Goal: Information Seeking & Learning: Learn about a topic

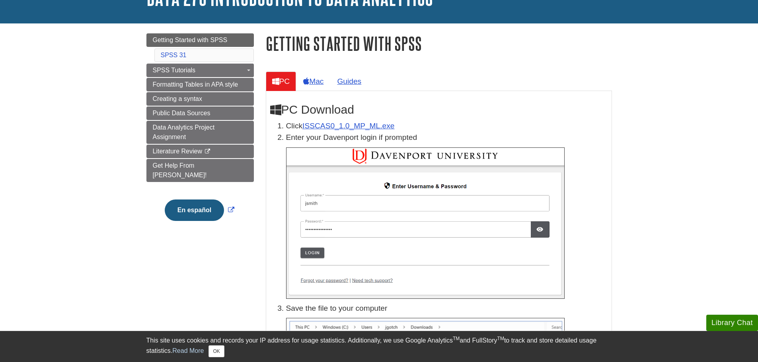
scroll to position [67, 0]
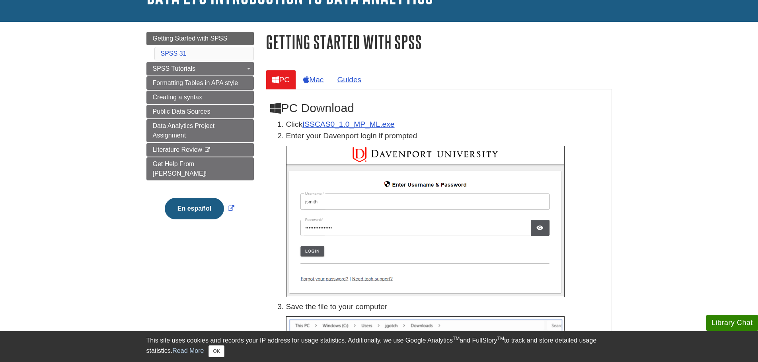
click at [312, 252] on img at bounding box center [425, 222] width 279 height 152
click at [335, 200] on img at bounding box center [425, 222] width 279 height 152
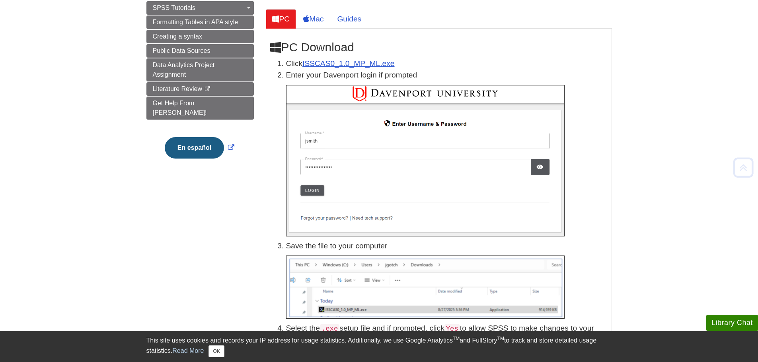
scroll to position [129, 0]
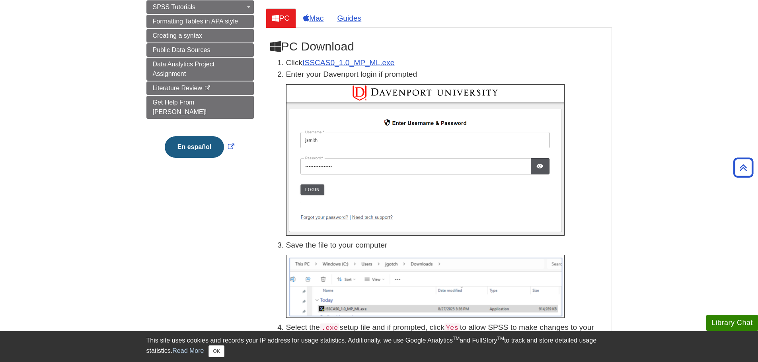
click at [335, 140] on img at bounding box center [425, 160] width 279 height 152
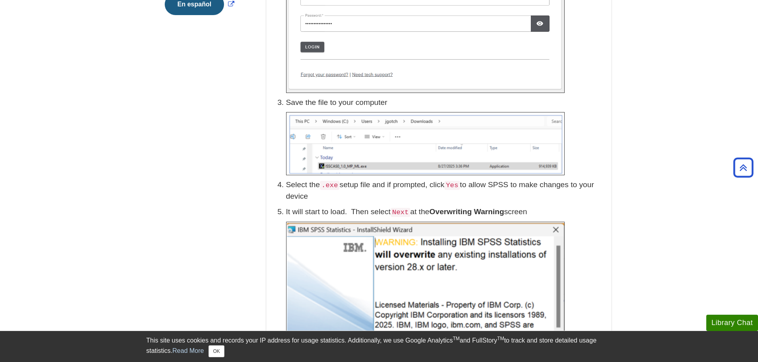
scroll to position [273, 0]
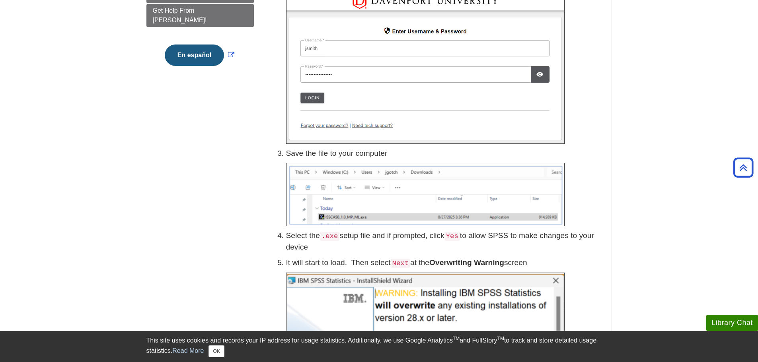
scroll to position [0, 0]
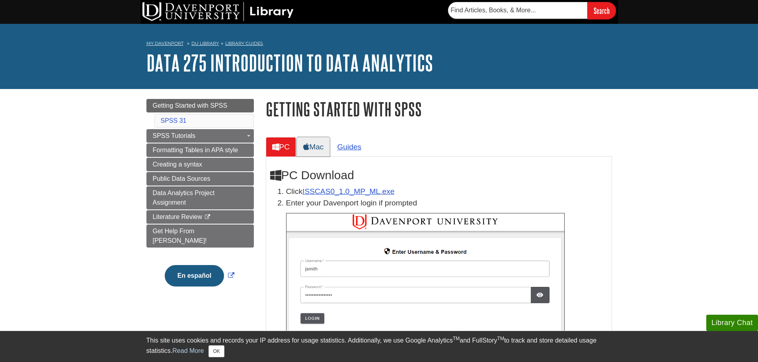
click at [320, 144] on link "Mac" at bounding box center [313, 146] width 33 height 19
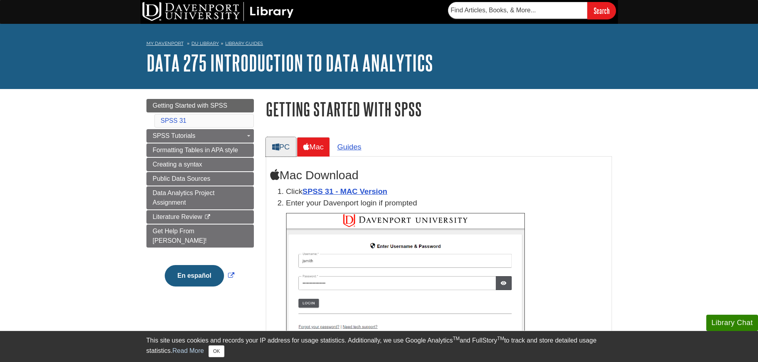
click at [284, 138] on link "PC" at bounding box center [281, 146] width 31 height 19
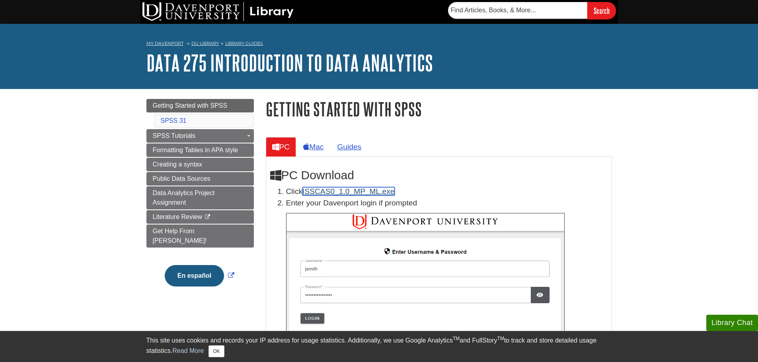
click at [320, 191] on link "ISSCAS0_1.0_MP_ML.exe" at bounding box center [348, 191] width 92 height 8
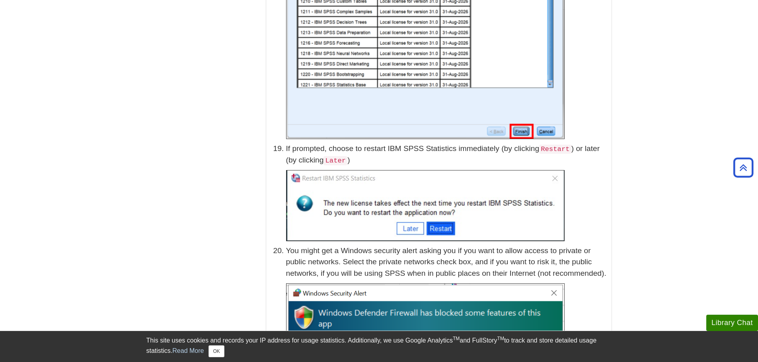
scroll to position [4001, 0]
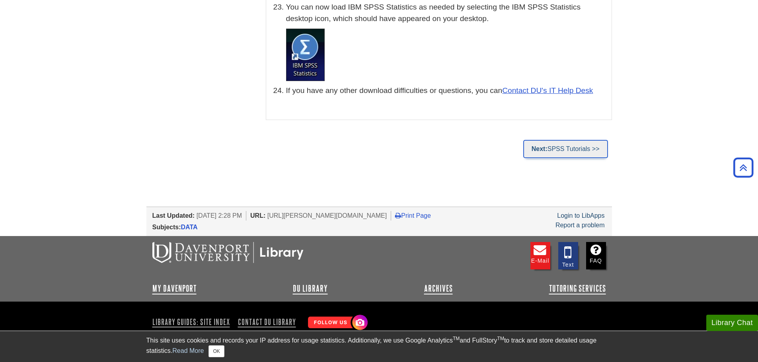
click at [563, 140] on link "Next: SPSS Tutorials >>" at bounding box center [565, 149] width 85 height 18
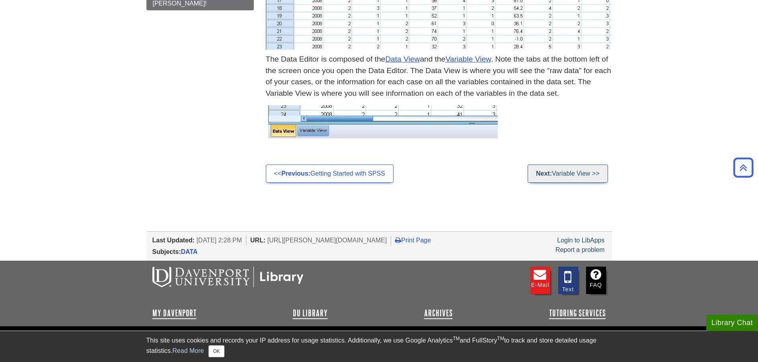
scroll to position [418, 0]
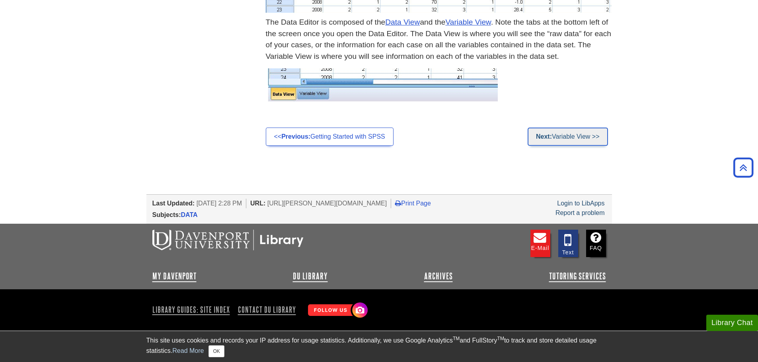
click at [549, 137] on strong "Next:" at bounding box center [544, 136] width 16 height 7
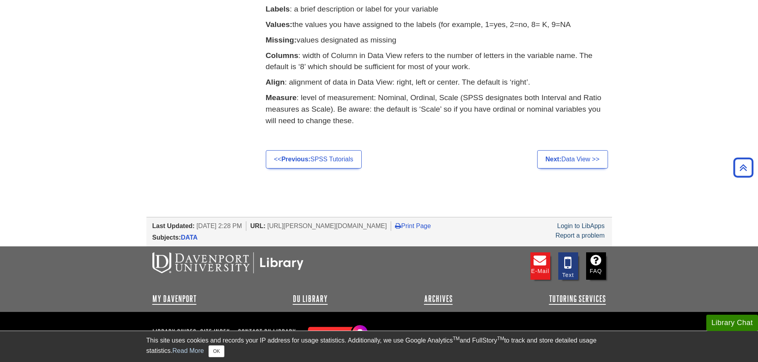
scroll to position [423, 0]
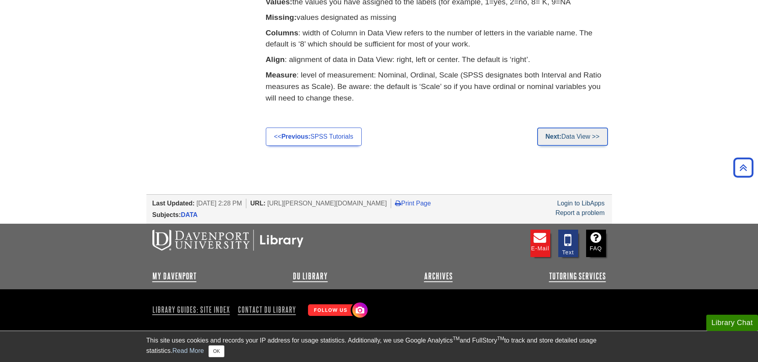
click at [558, 134] on strong "Next:" at bounding box center [554, 136] width 16 height 7
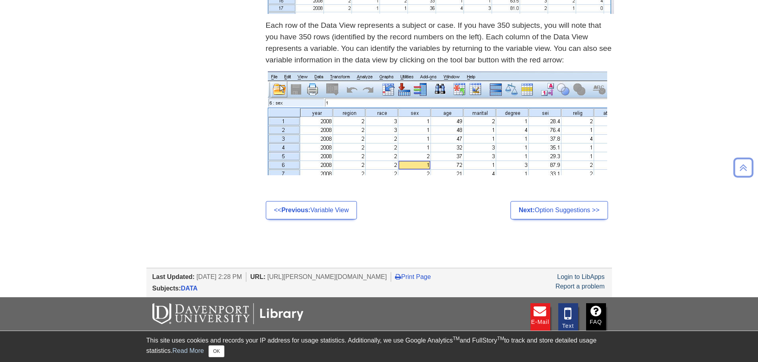
scroll to position [530, 0]
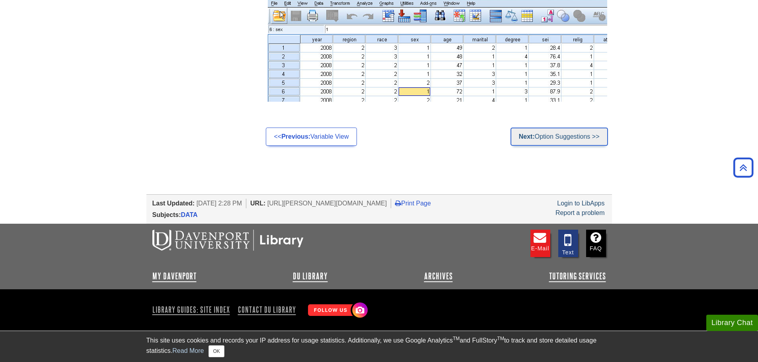
click at [523, 138] on strong "Next:" at bounding box center [527, 136] width 16 height 7
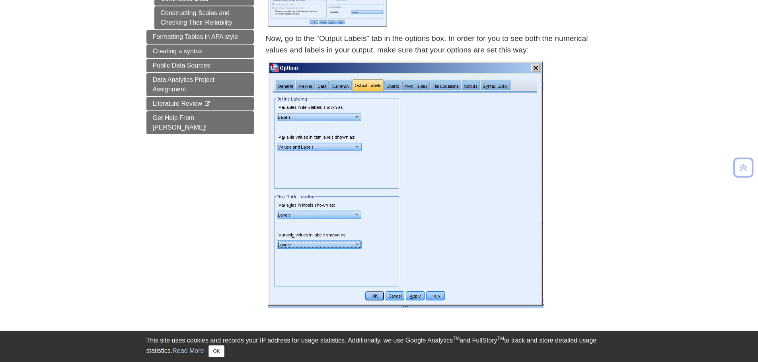
scroll to position [463, 0]
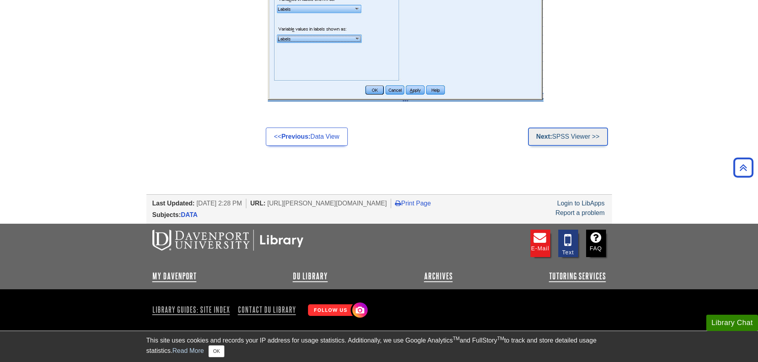
click at [542, 135] on strong "Next:" at bounding box center [544, 136] width 16 height 7
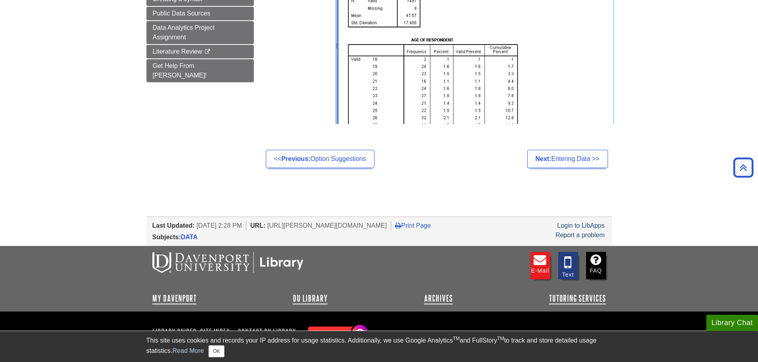
scroll to position [341, 0]
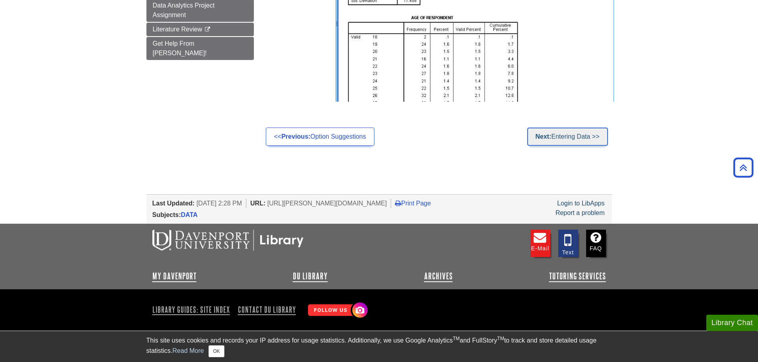
click at [540, 142] on link "Next: Entering Data >>" at bounding box center [567, 137] width 81 height 18
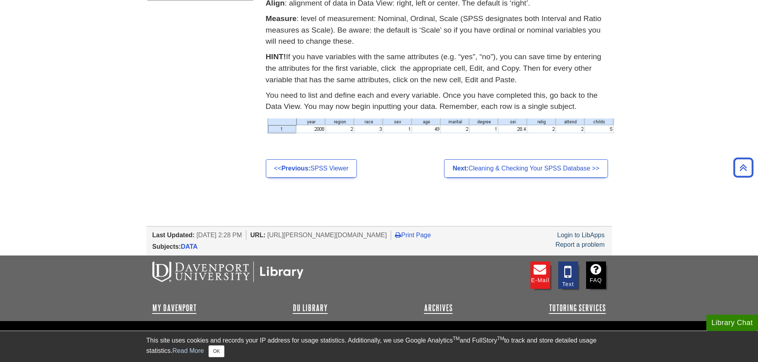
scroll to position [423, 0]
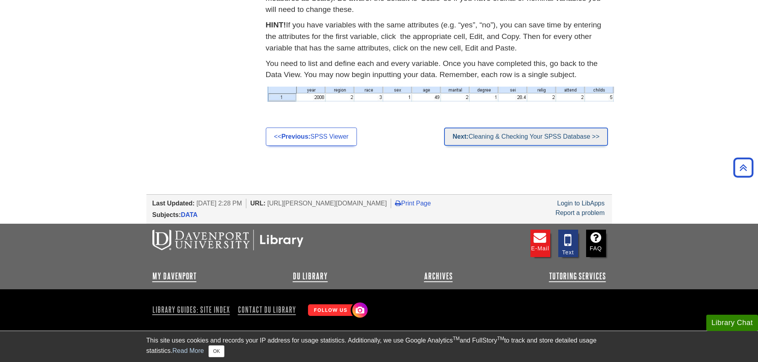
click at [458, 131] on link "Next: Cleaning & Checking Your SPSS Database >>" at bounding box center [526, 137] width 164 height 18
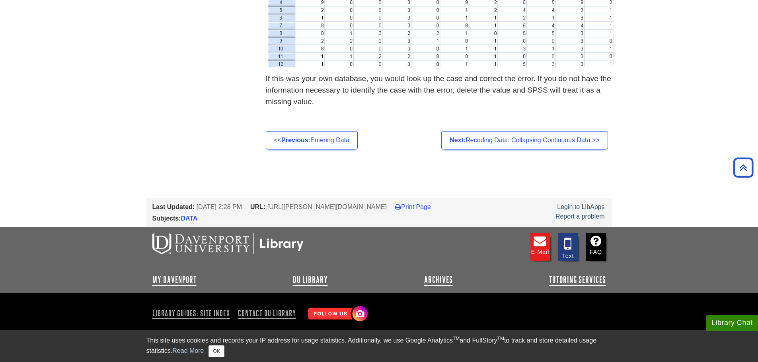
scroll to position [1113, 0]
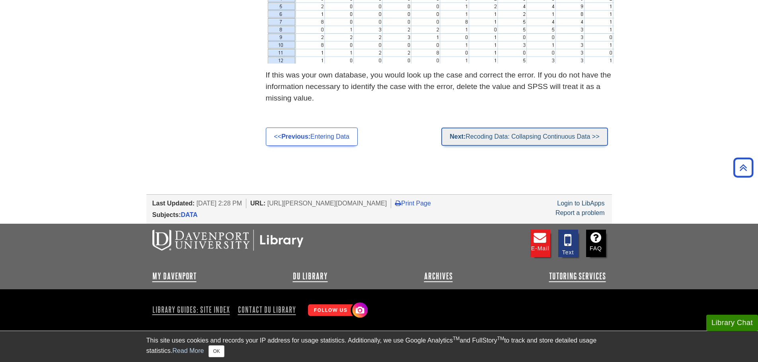
click at [456, 138] on strong "Next:" at bounding box center [458, 136] width 16 height 7
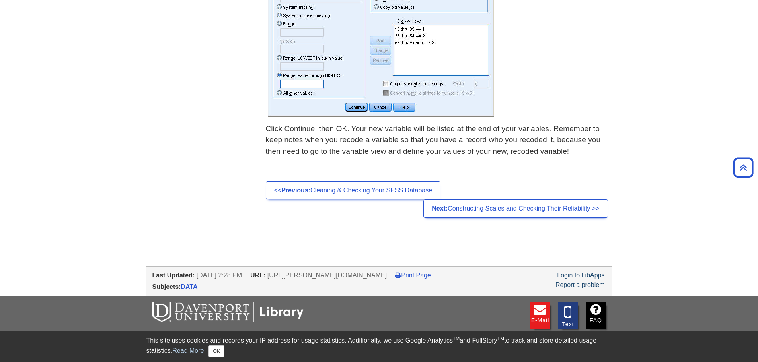
scroll to position [636, 0]
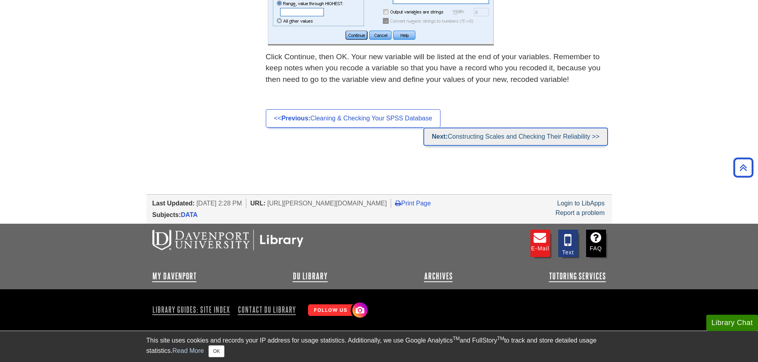
click at [440, 136] on strong "Next:" at bounding box center [440, 136] width 16 height 7
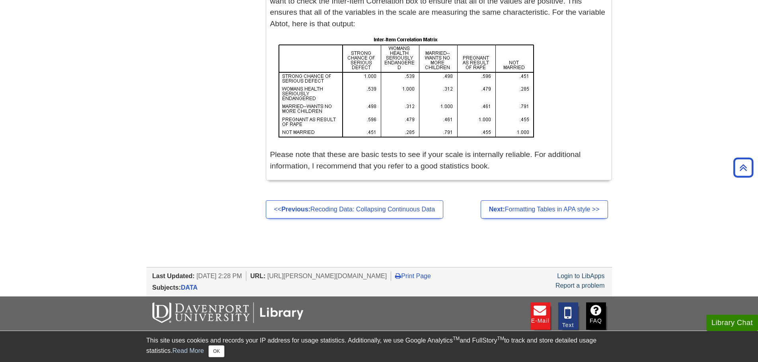
scroll to position [1216, 0]
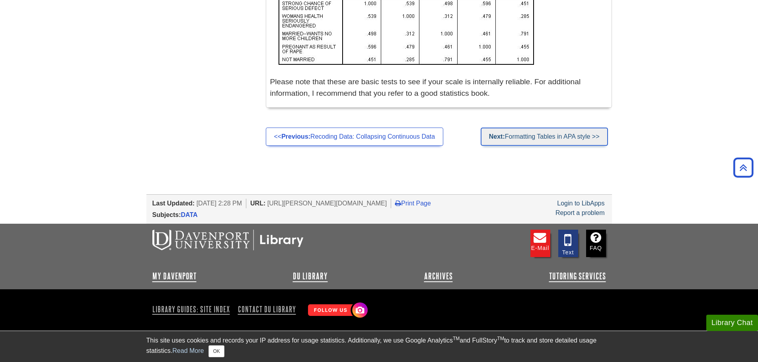
click at [489, 138] on strong "Next:" at bounding box center [497, 136] width 16 height 7
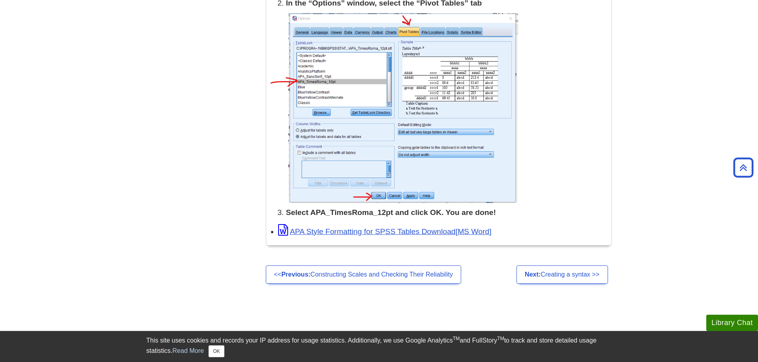
scroll to position [1126, 0]
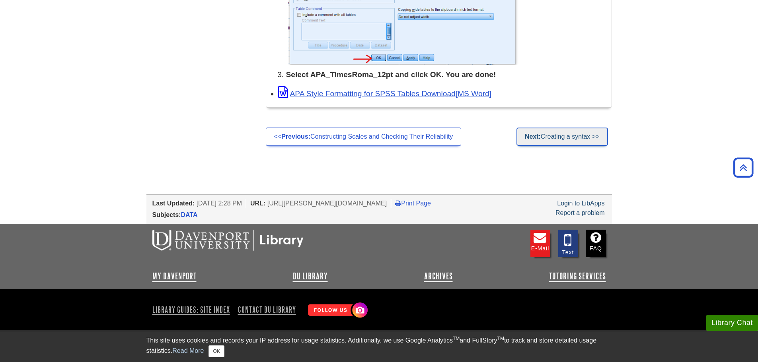
click at [589, 142] on link "Next: Creating a syntax >>" at bounding box center [562, 137] width 92 height 18
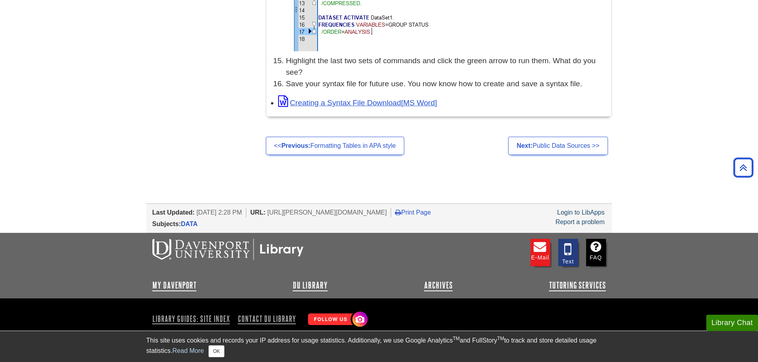
scroll to position [2210, 0]
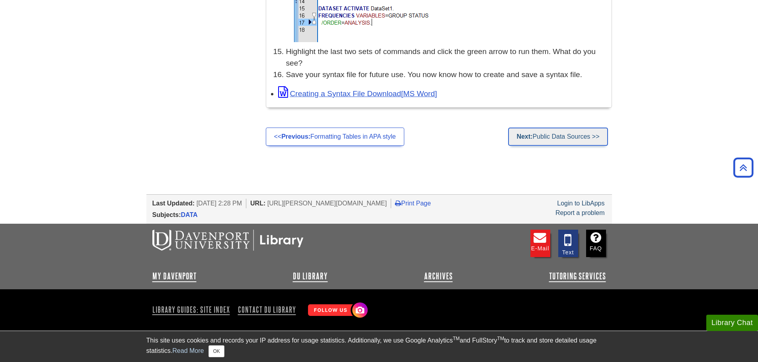
click at [565, 137] on link "Next: Public Data Sources >>" at bounding box center [557, 137] width 99 height 18
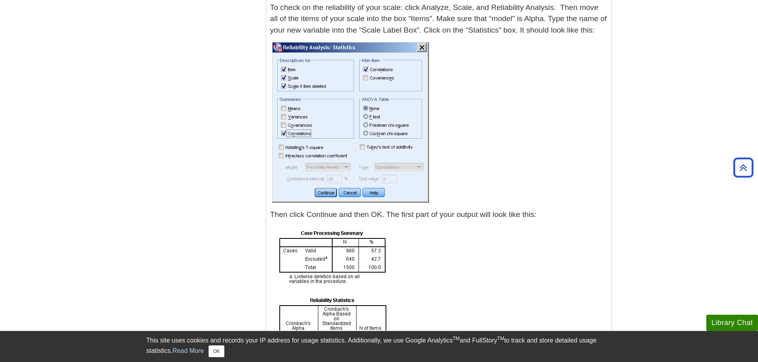
scroll to position [666, 0]
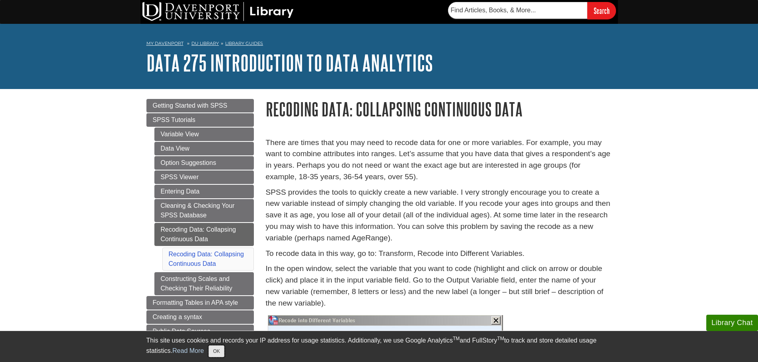
click at [220, 353] on button "OK" at bounding box center [217, 352] width 16 height 12
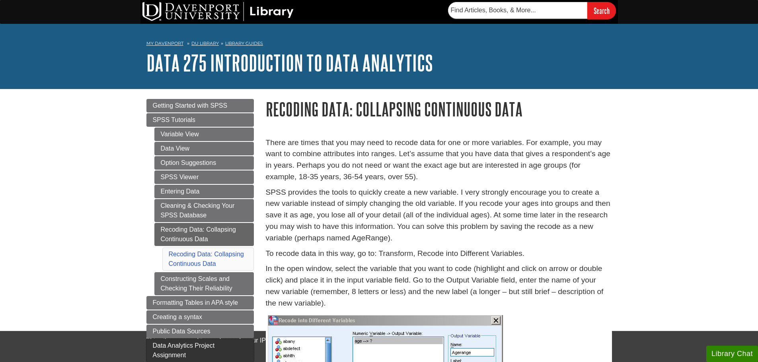
click at [220, 353] on link "Data Analytics Project Assignment" at bounding box center [199, 350] width 107 height 23
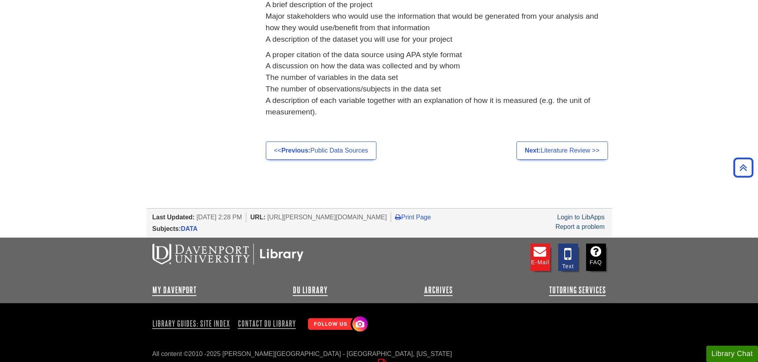
scroll to position [544, 0]
